Goal: Check status: Check status

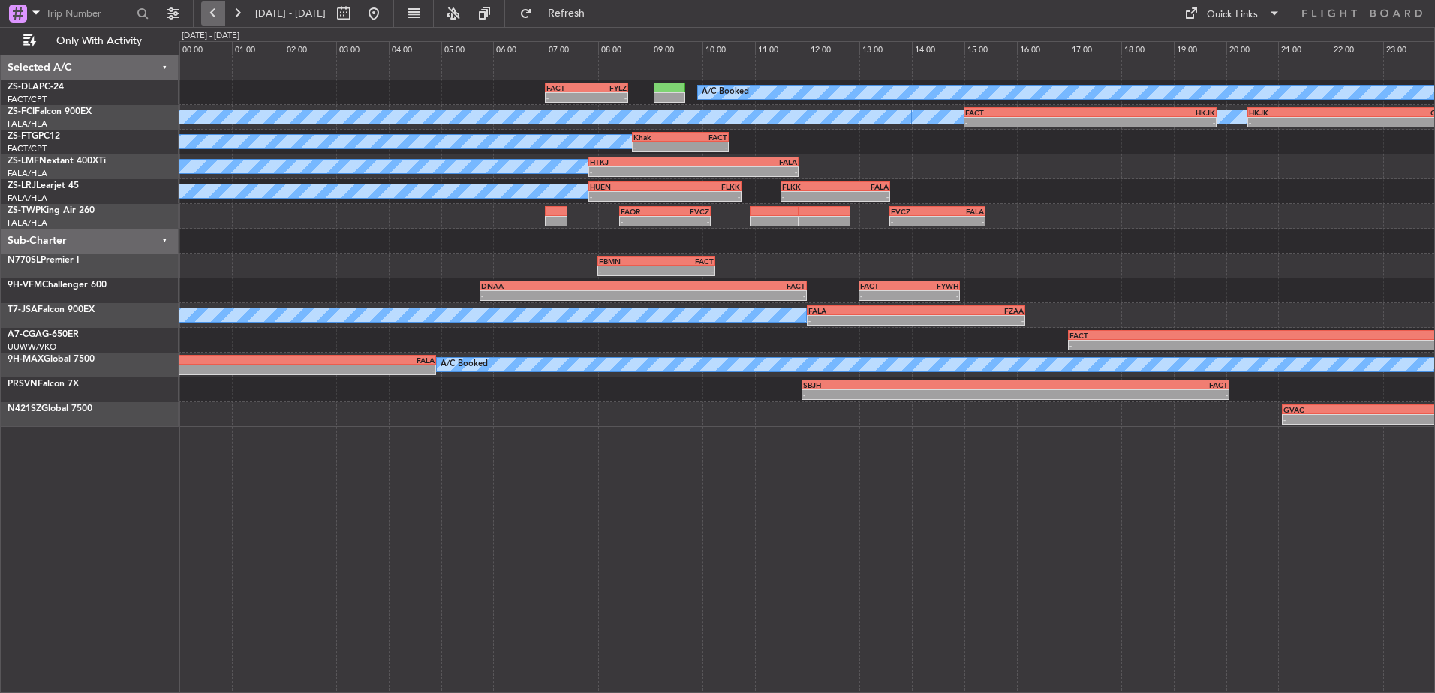
click at [208, 21] on button at bounding box center [213, 14] width 24 height 24
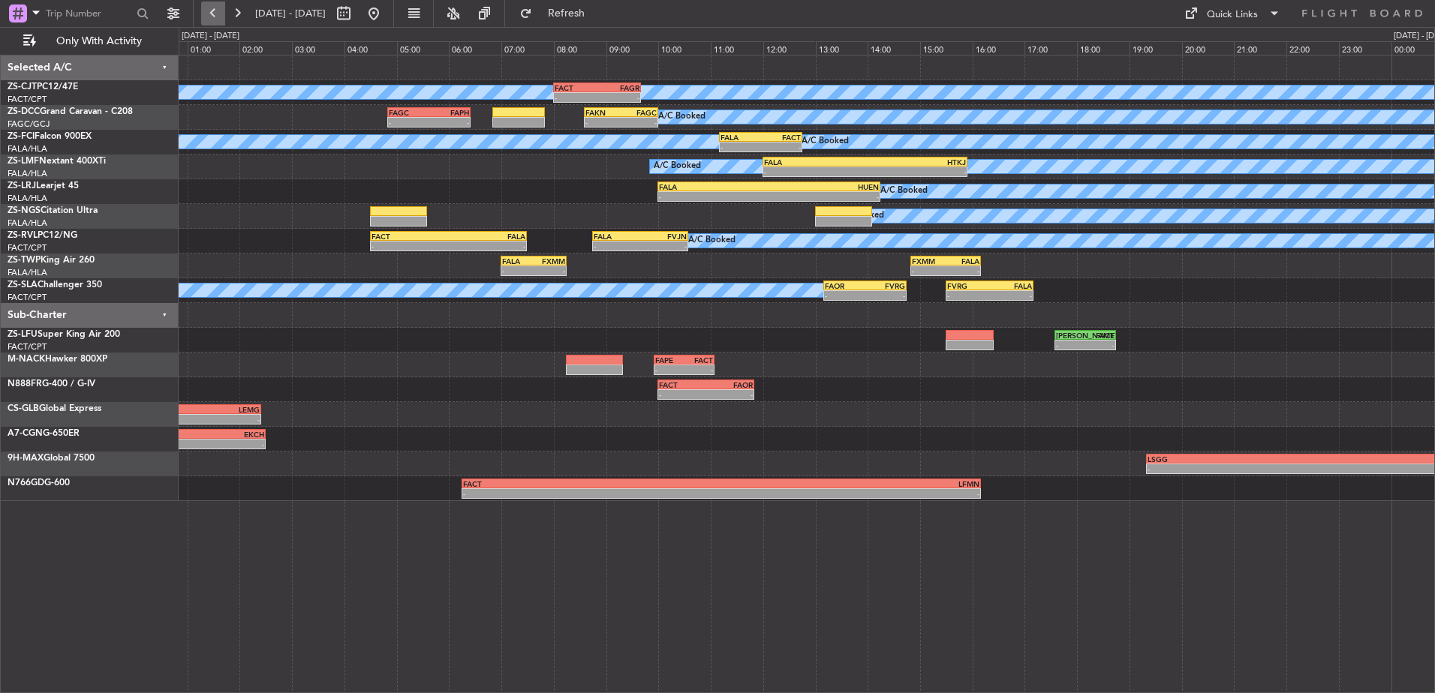
click at [208, 21] on button at bounding box center [213, 14] width 24 height 24
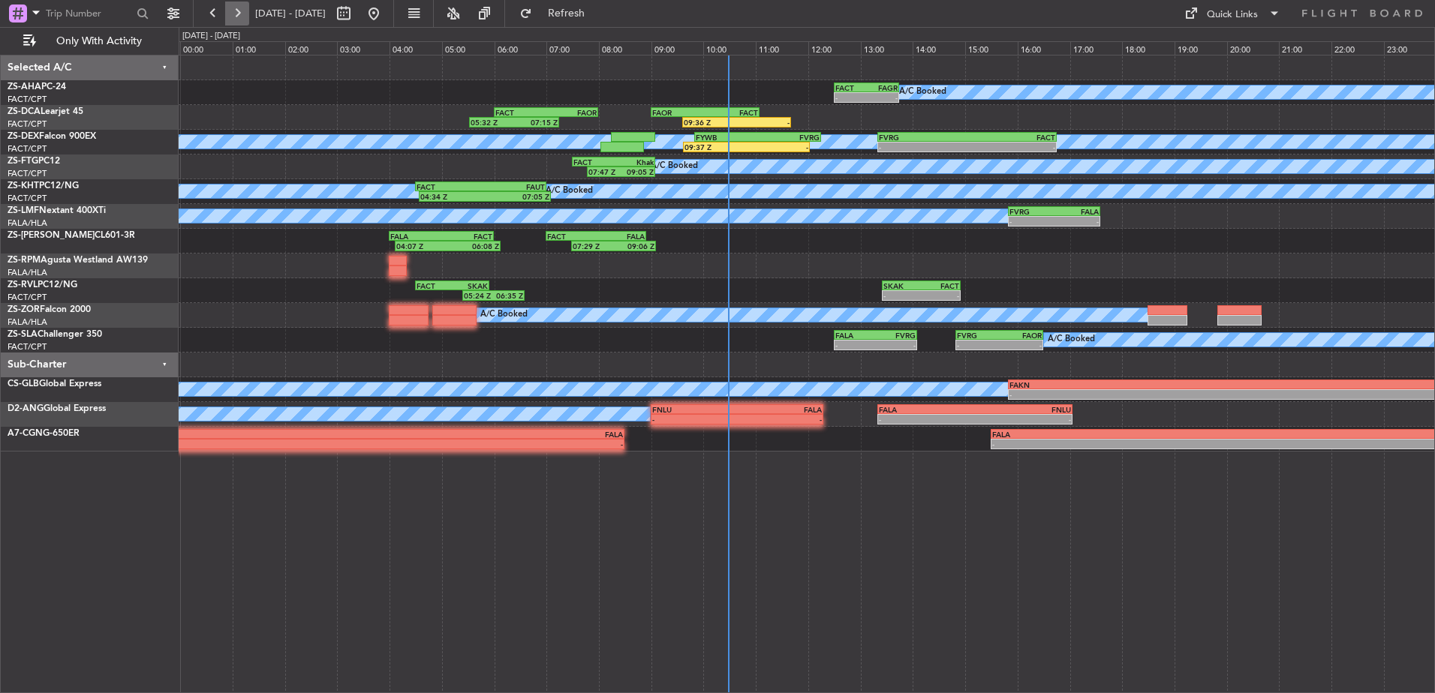
click at [237, 17] on button at bounding box center [237, 14] width 24 height 24
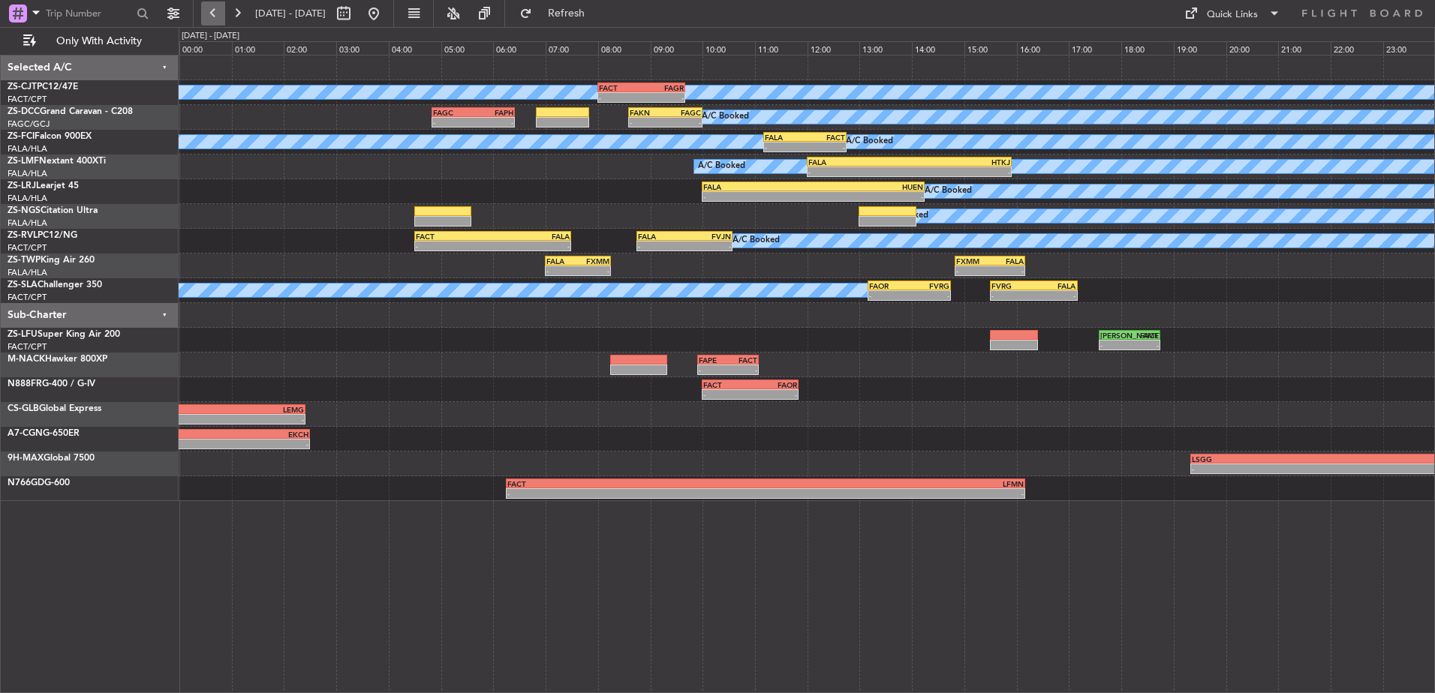
click at [215, 18] on button at bounding box center [213, 14] width 24 height 24
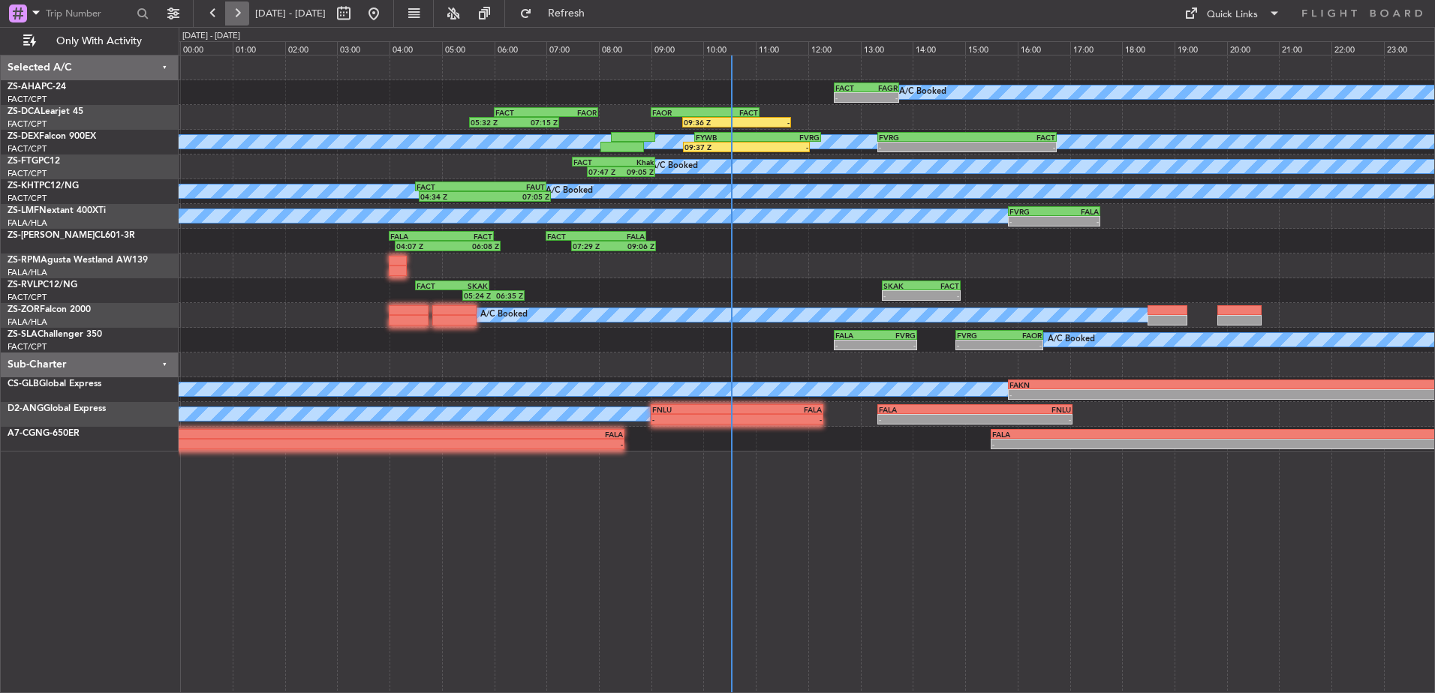
click at [237, 17] on button at bounding box center [237, 14] width 24 height 24
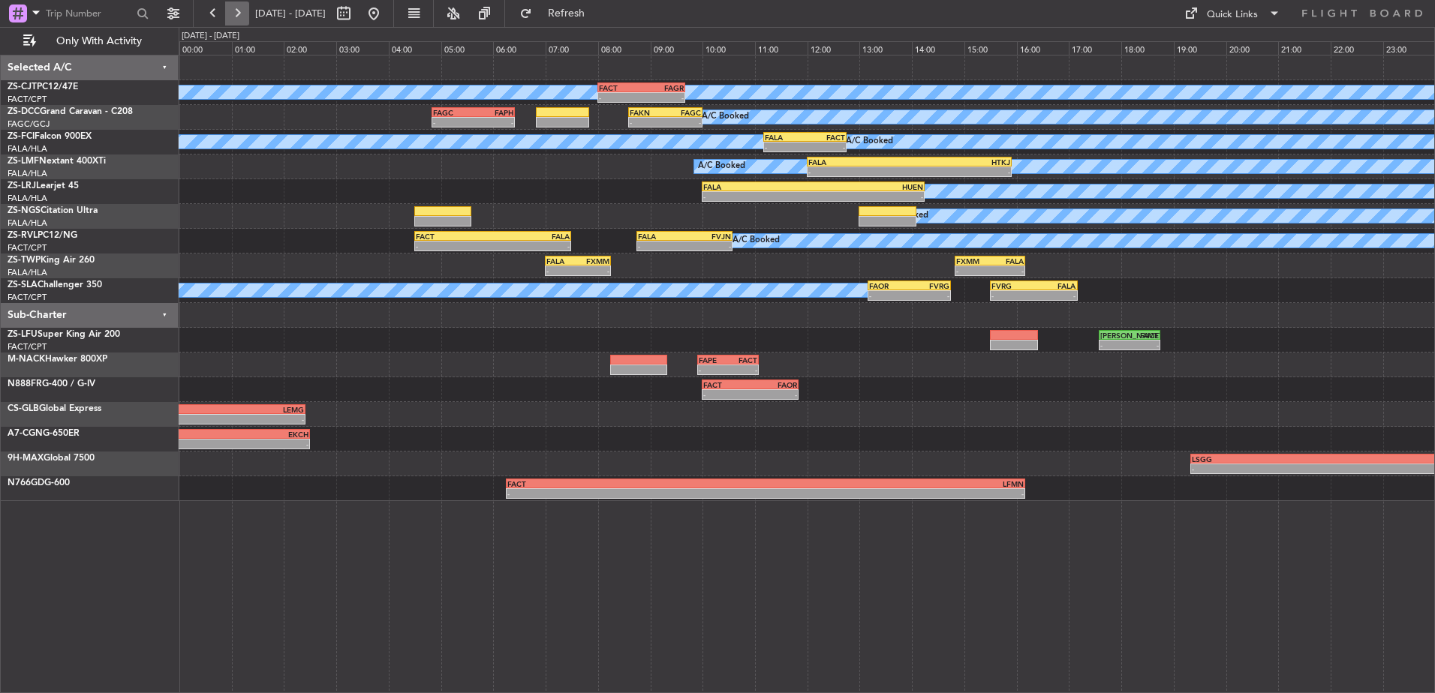
click at [237, 17] on button at bounding box center [237, 14] width 24 height 24
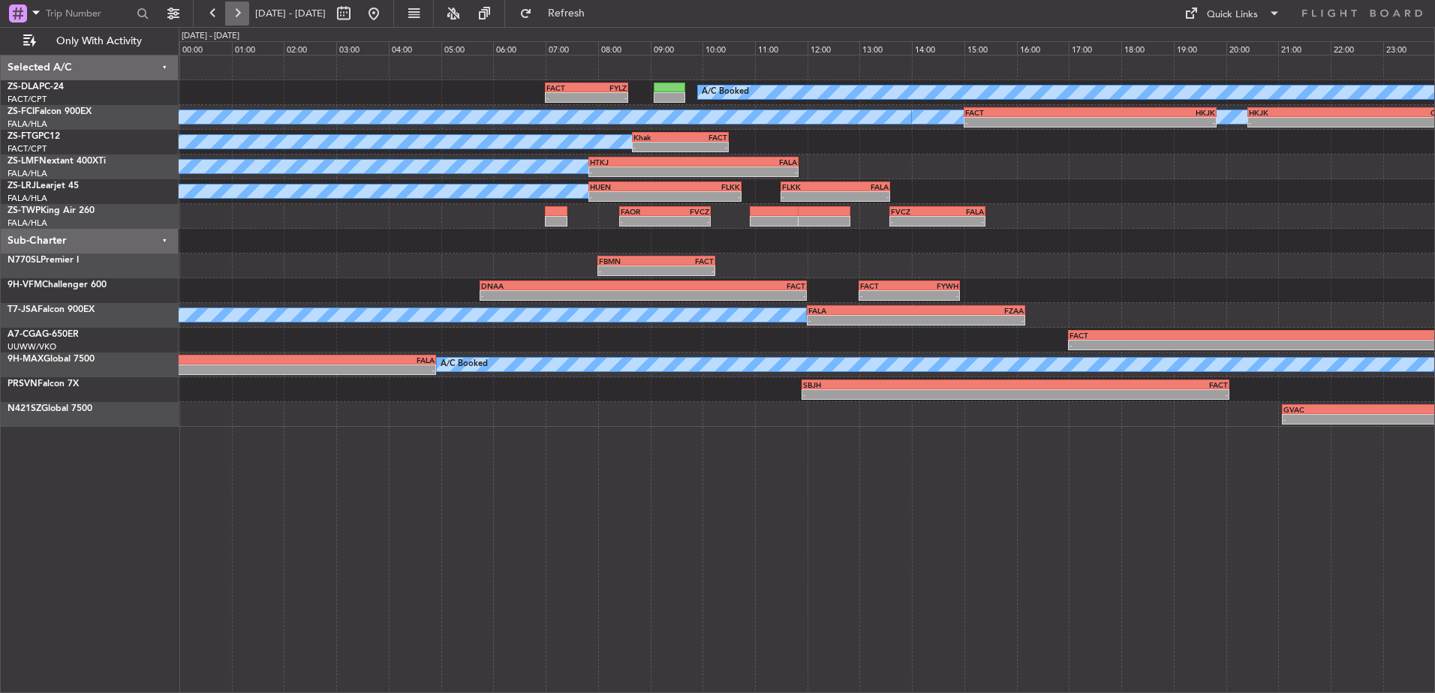
click at [237, 17] on button at bounding box center [237, 14] width 24 height 24
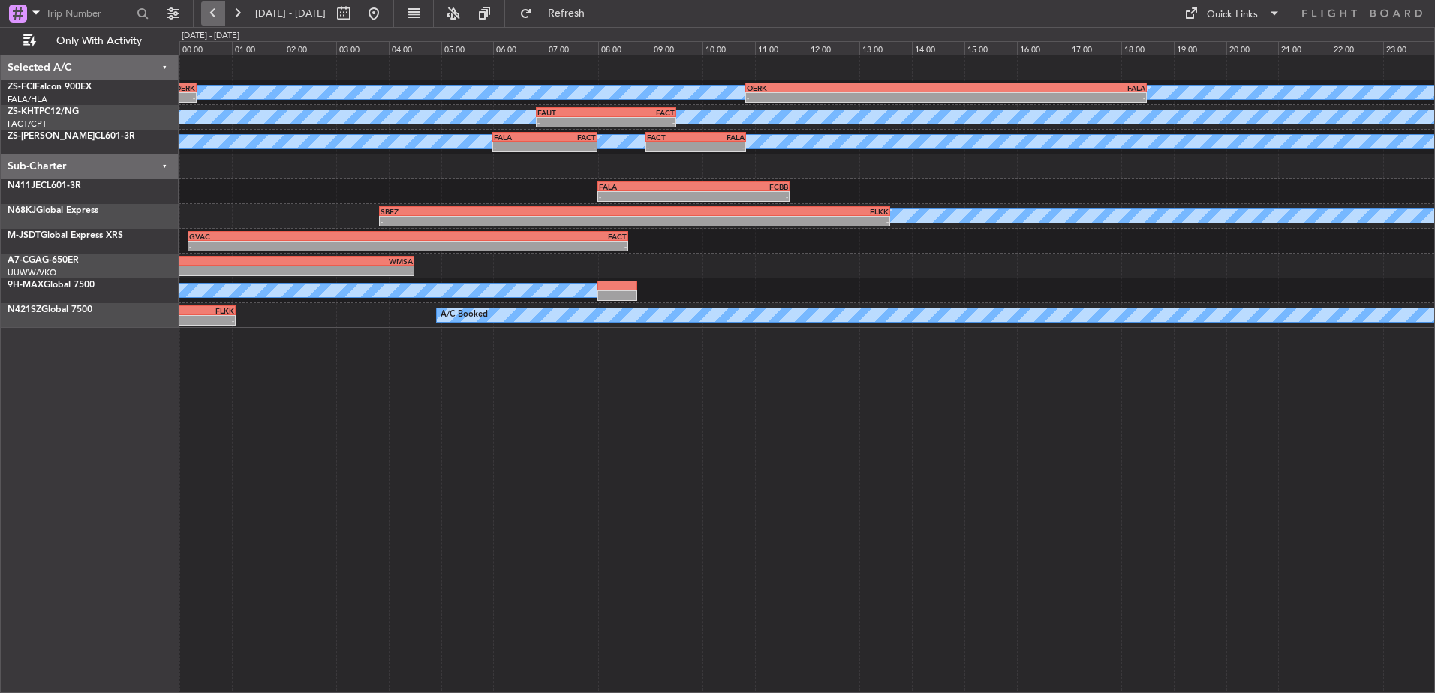
click at [210, 9] on button at bounding box center [213, 14] width 24 height 24
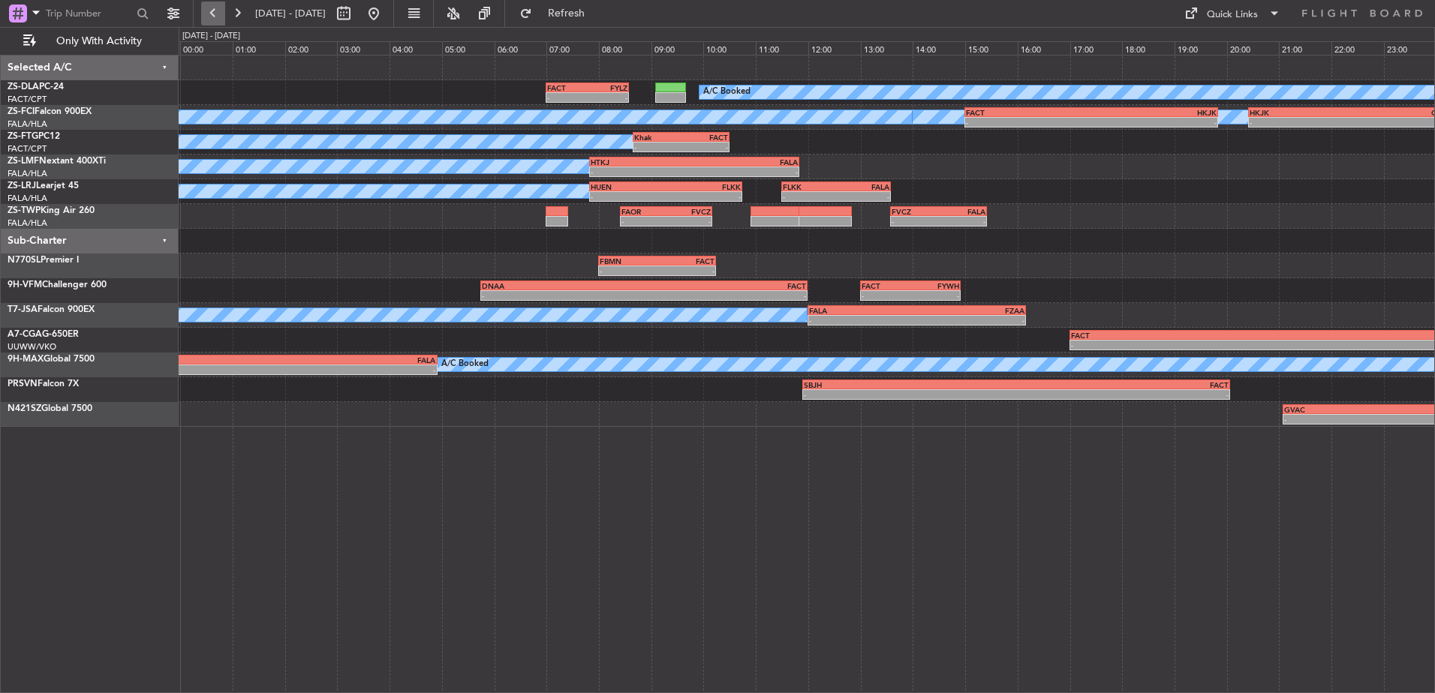
click at [210, 9] on button at bounding box center [213, 14] width 24 height 24
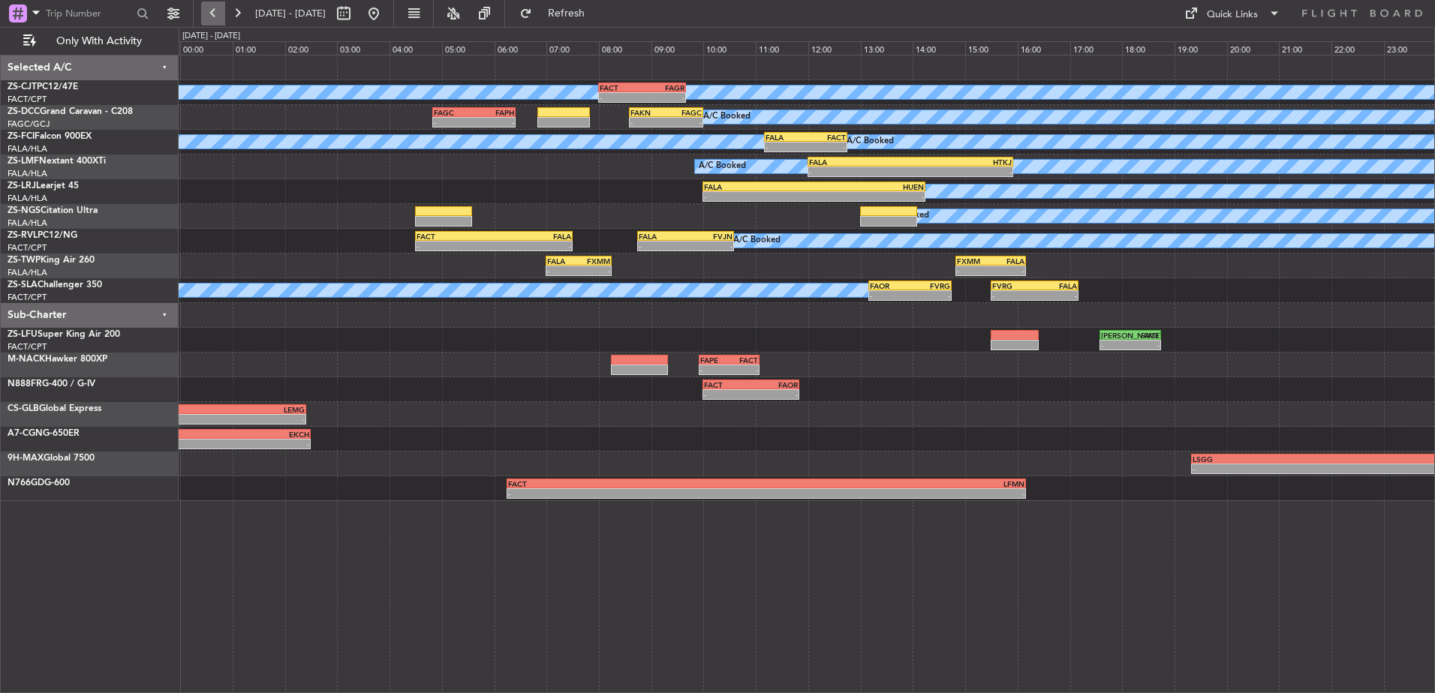
click at [210, 9] on button at bounding box center [213, 14] width 24 height 24
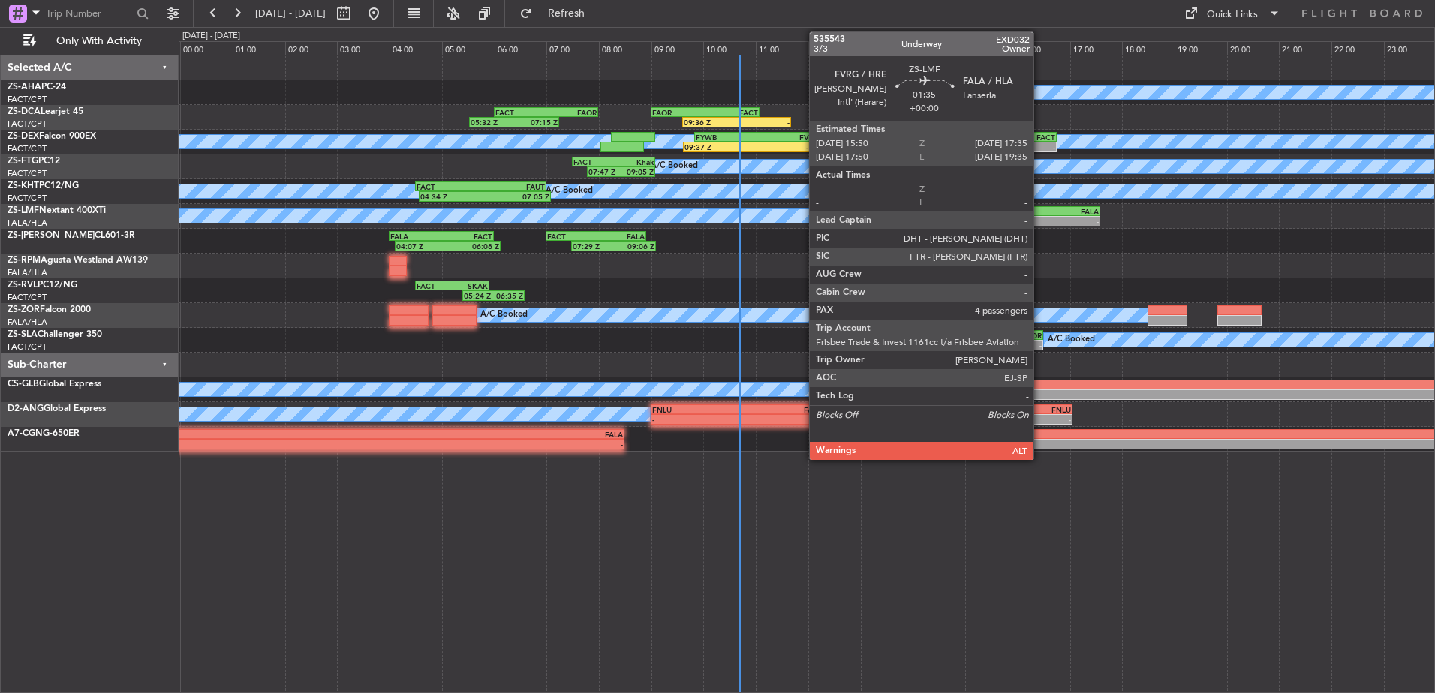
click at [1040, 221] on div "-" at bounding box center [1031, 221] width 44 height 9
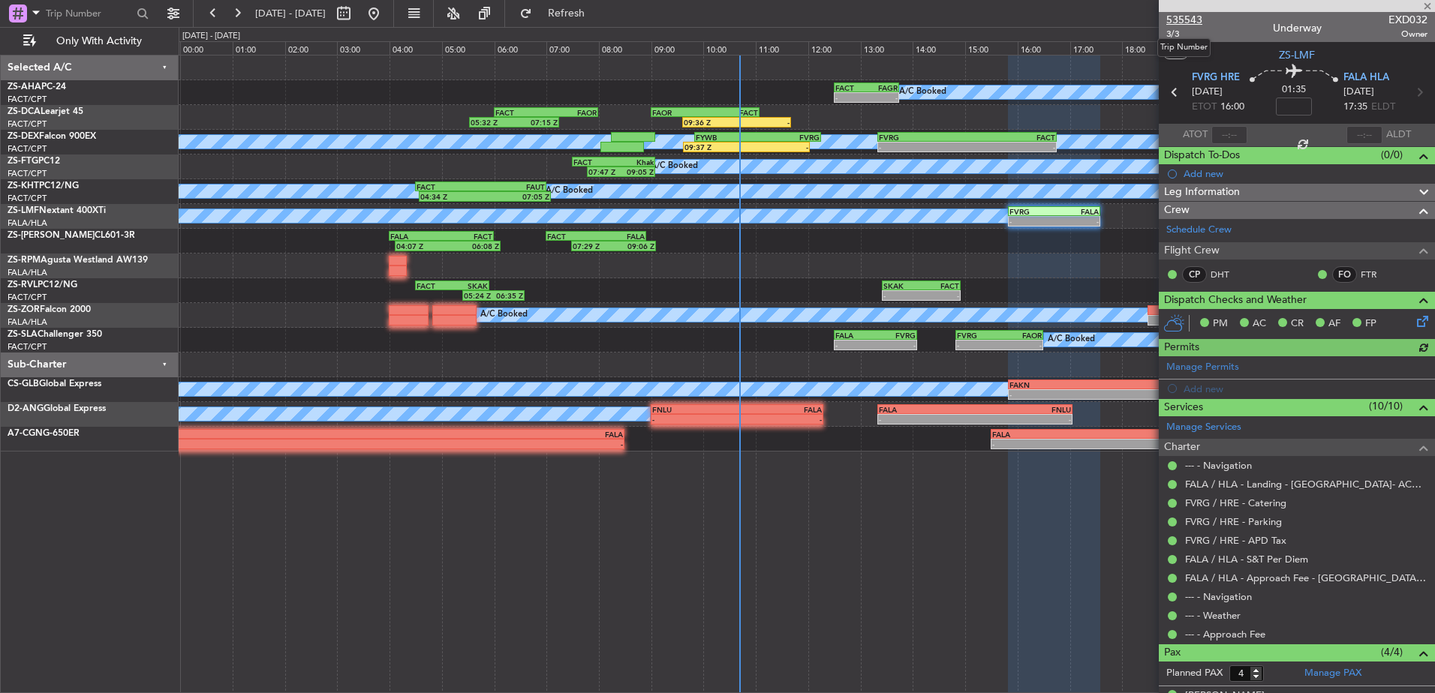
click at [1195, 17] on span "535543" at bounding box center [1184, 20] width 36 height 16
click at [1431, 0] on span at bounding box center [1427, 7] width 15 height 14
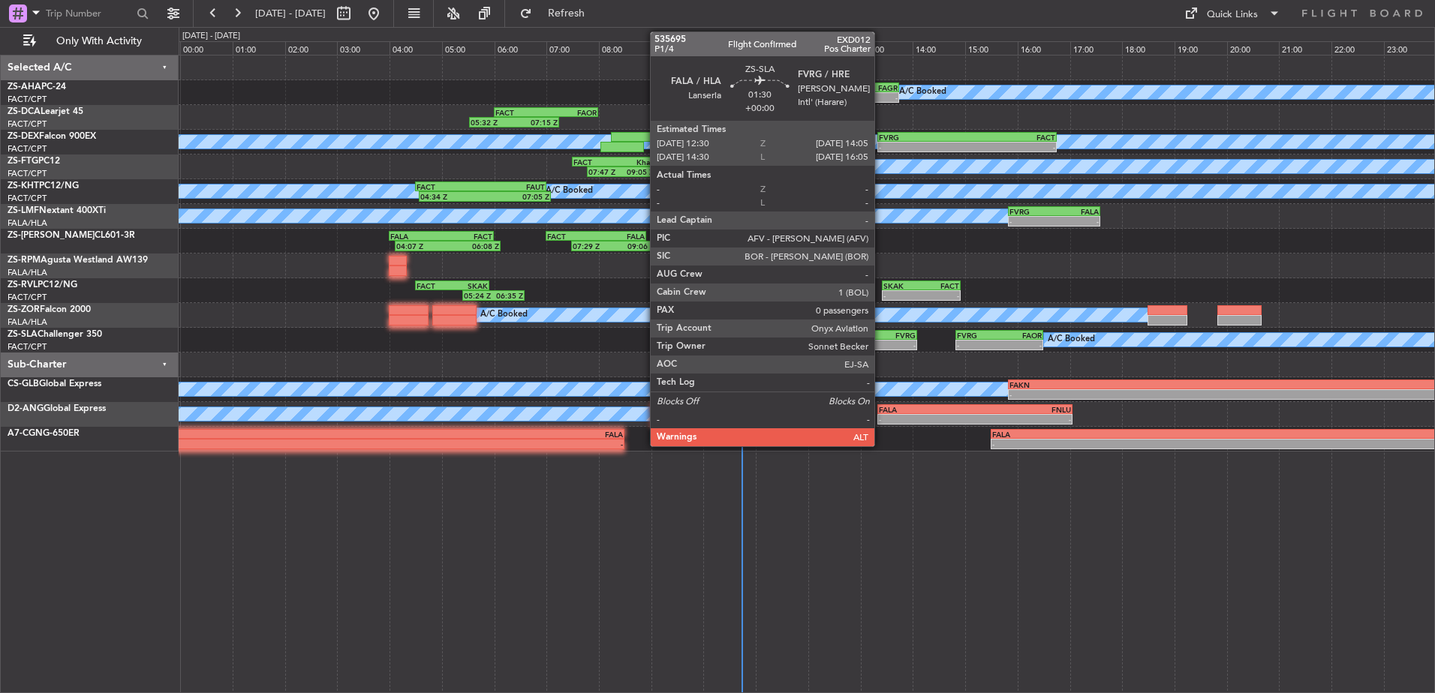
click at [881, 344] on div "-" at bounding box center [895, 345] width 40 height 9
